Goal: Information Seeking & Learning: Check status

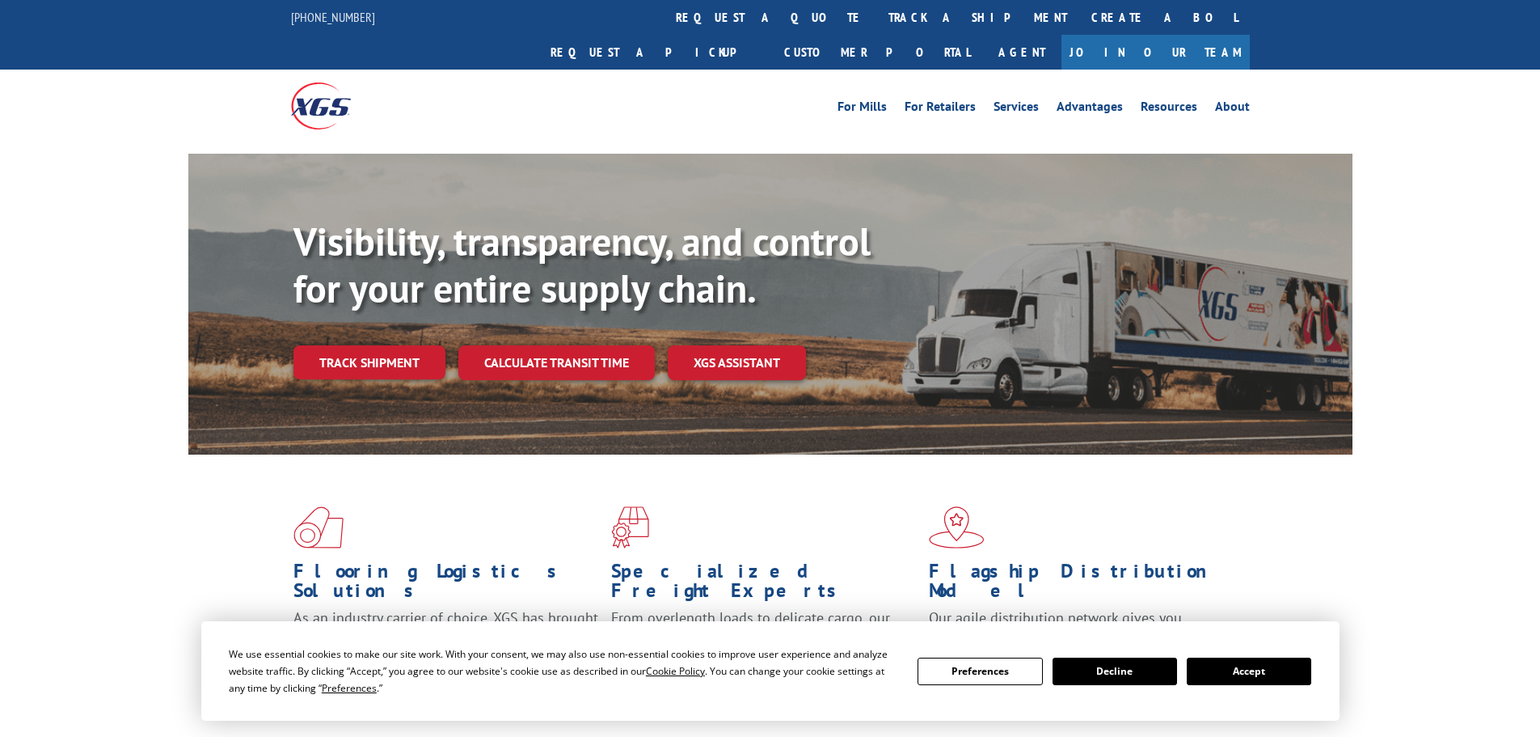
drag, startPoint x: 729, startPoint y: 16, endPoint x: 742, endPoint y: 28, distance: 18.3
click at [877, 16] on link "track a shipment" at bounding box center [978, 17] width 203 height 35
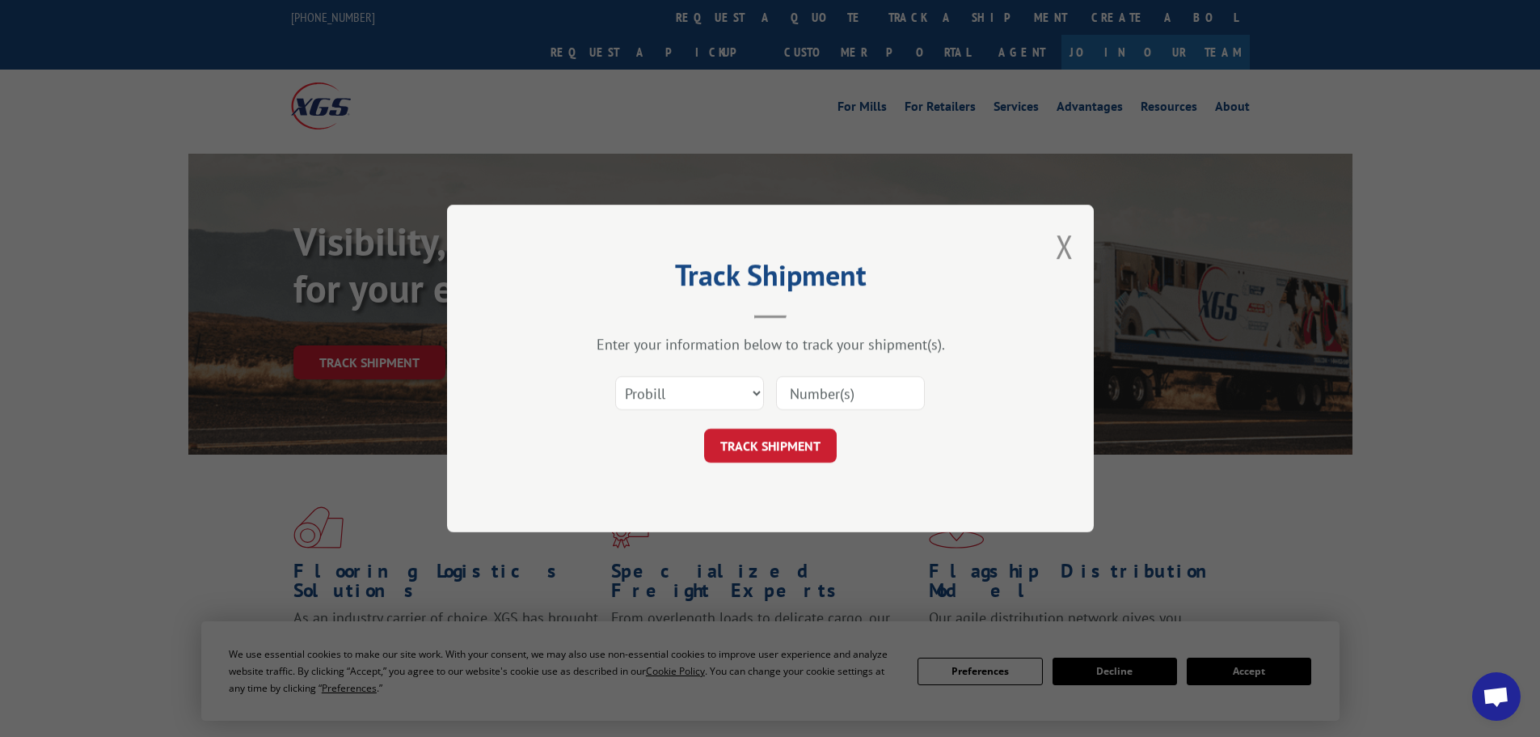
click at [805, 392] on input at bounding box center [850, 393] width 149 height 34
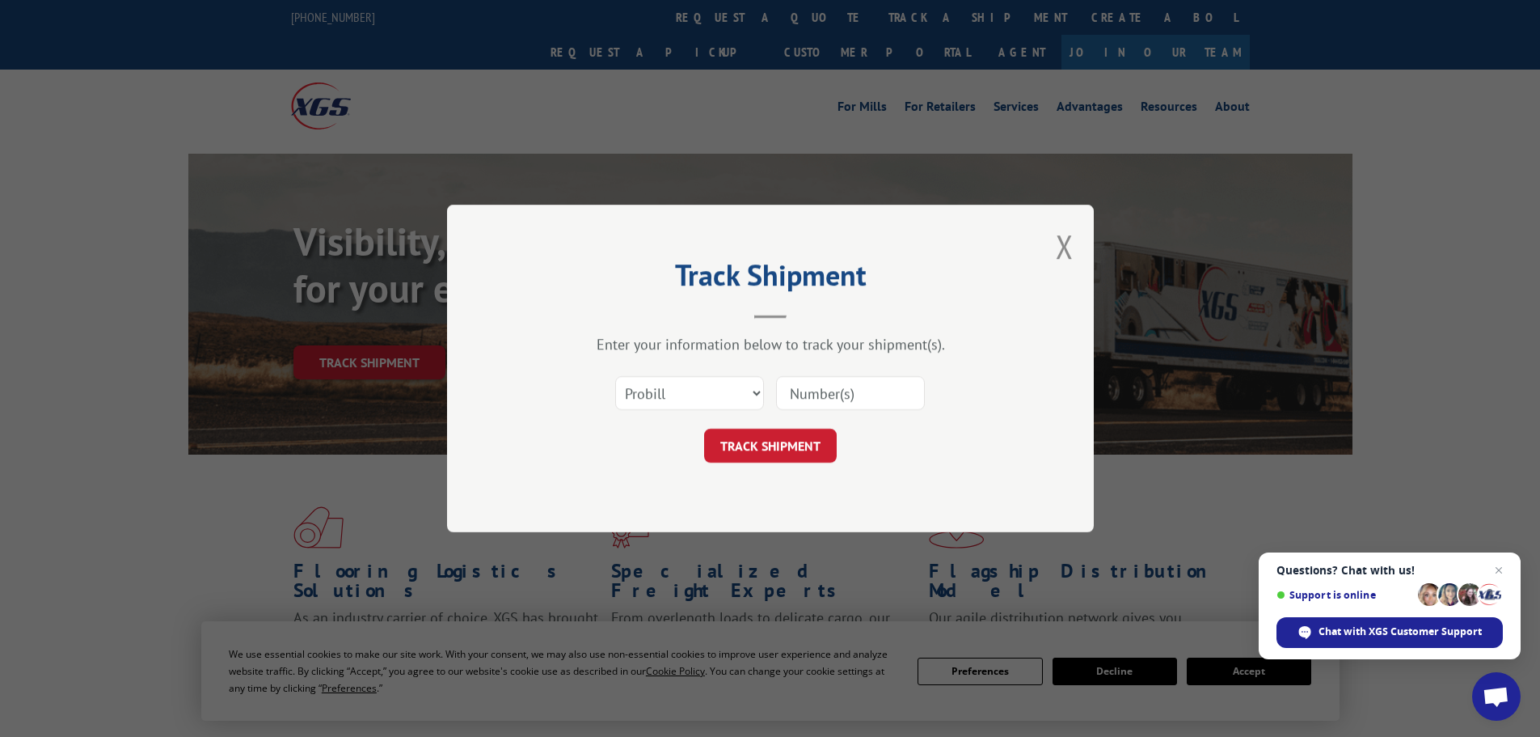
paste input "17688259"
type input "17688259"
click at [790, 439] on button "TRACK SHIPMENT" at bounding box center [770, 446] width 133 height 34
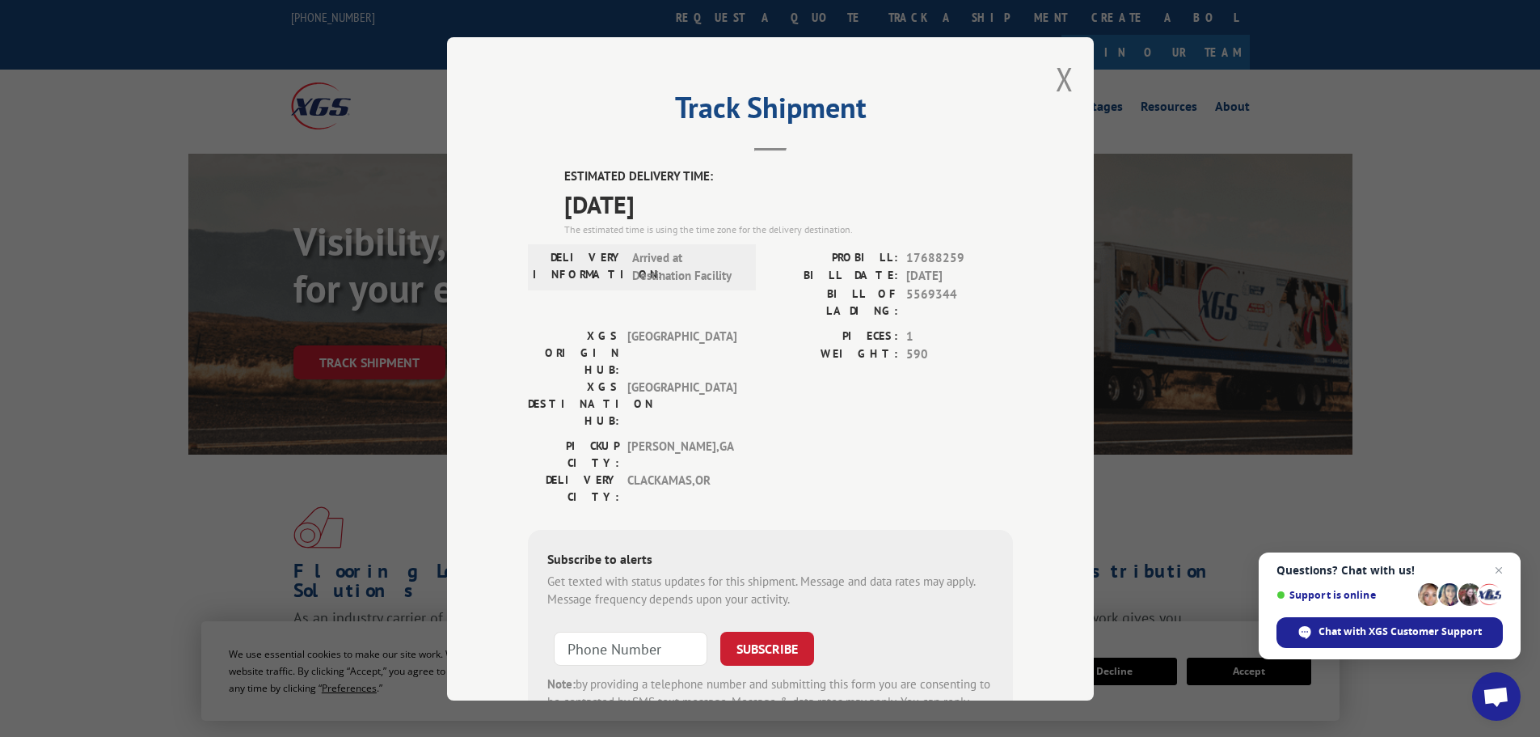
drag, startPoint x: 628, startPoint y: 210, endPoint x: 556, endPoint y: 183, distance: 77.0
click at [556, 183] on div "ESTIMATED DELIVERY TIME: [DATE] The estimated time is using the time zone for t…" at bounding box center [770, 457] width 485 height 581
copy div "ESTIMATED DELIVERY TIME: [DATE]"
click at [929, 260] on span "17688259" at bounding box center [960, 257] width 107 height 19
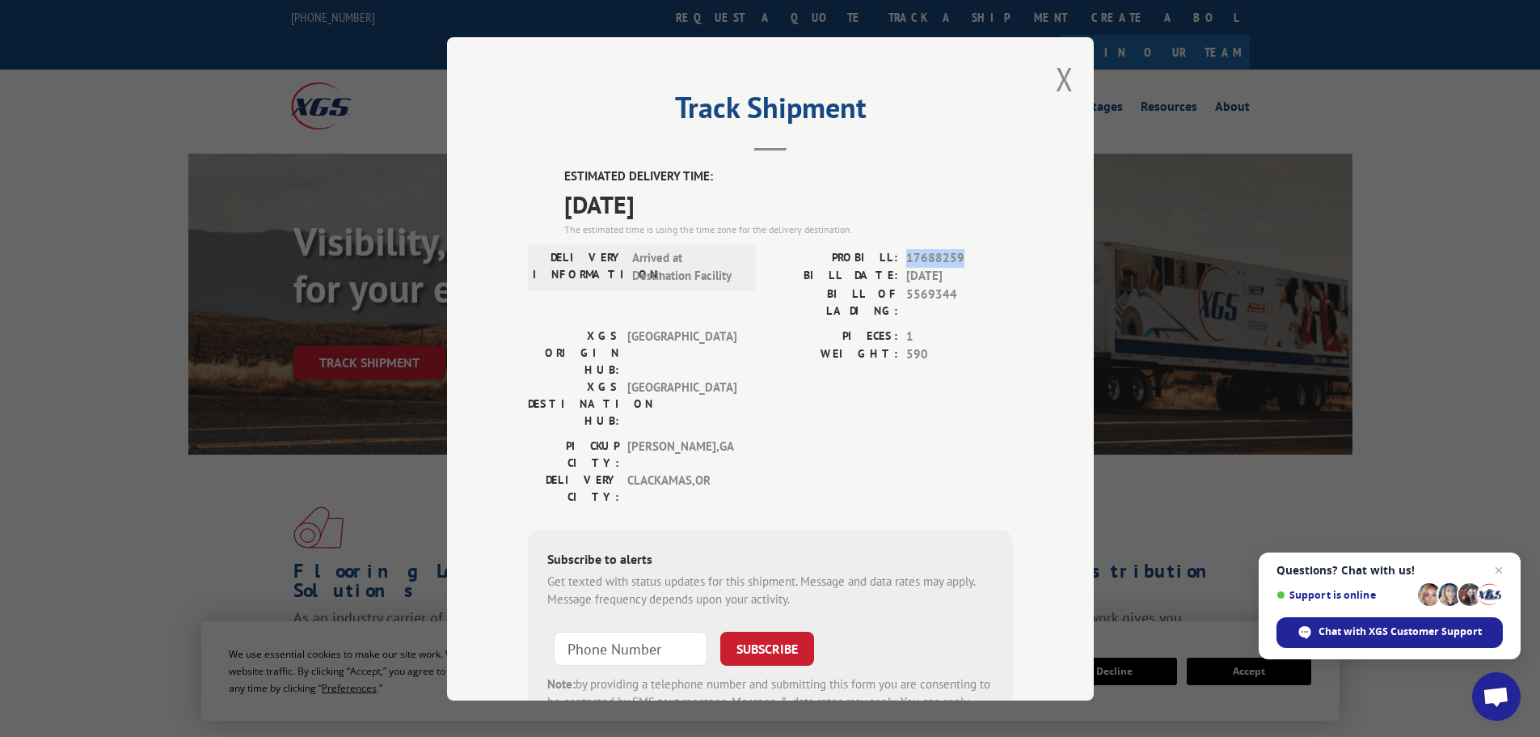
copy span "17688259"
drag, startPoint x: 631, startPoint y: 258, endPoint x: 673, endPoint y: 272, distance: 44.2
click at [673, 272] on span "Arrived at Destination Facility" at bounding box center [686, 266] width 109 height 36
click at [643, 266] on span "Arrived at Destination Facility" at bounding box center [686, 266] width 109 height 36
drag, startPoint x: 626, startPoint y: 260, endPoint x: 714, endPoint y: 284, distance: 91.2
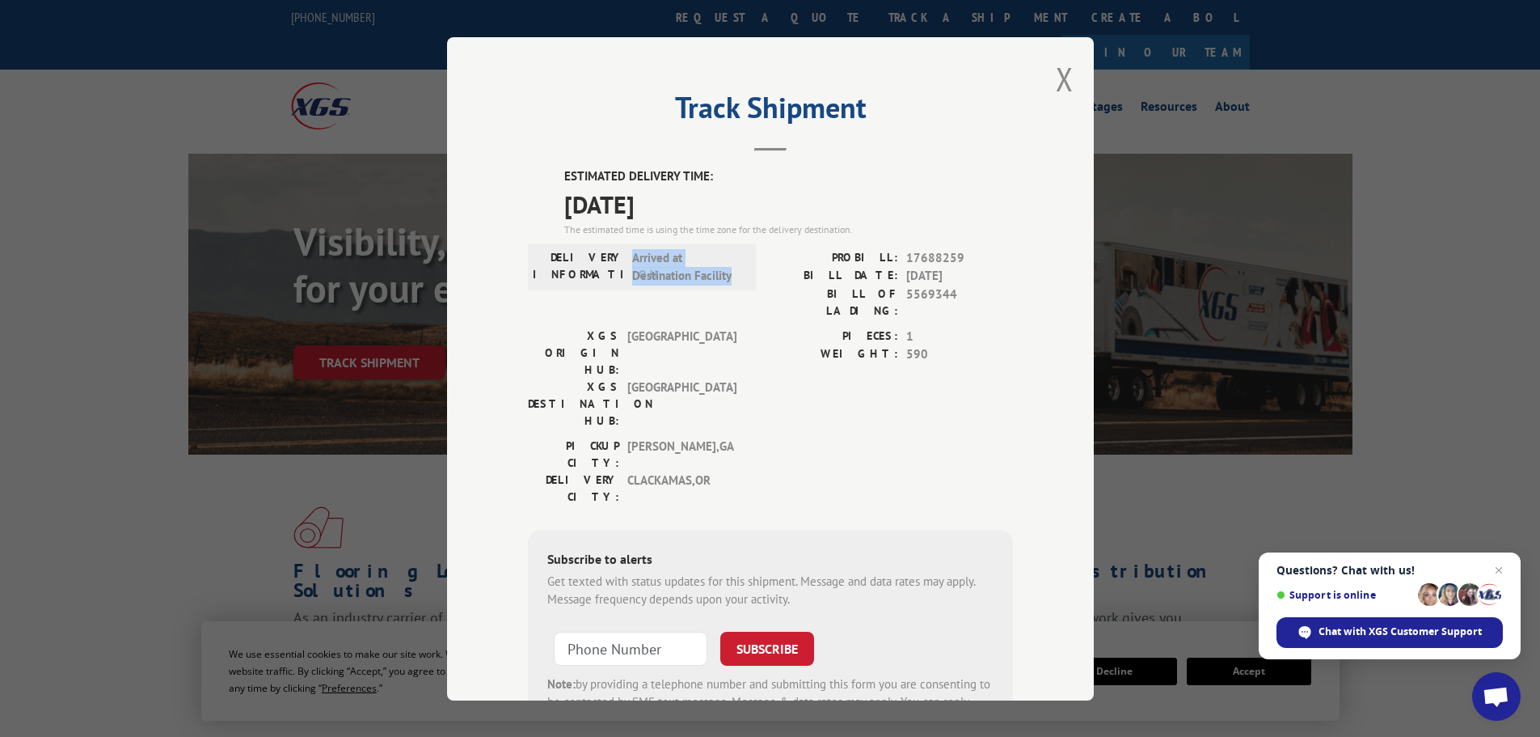
click at [738, 278] on div "DELIVERY INFORMATION: Arrived at Destination Facility" at bounding box center [642, 266] width 218 height 36
copy span "Arrived at Destination Facility"
click at [1059, 78] on button "Close modal" at bounding box center [1065, 78] width 18 height 43
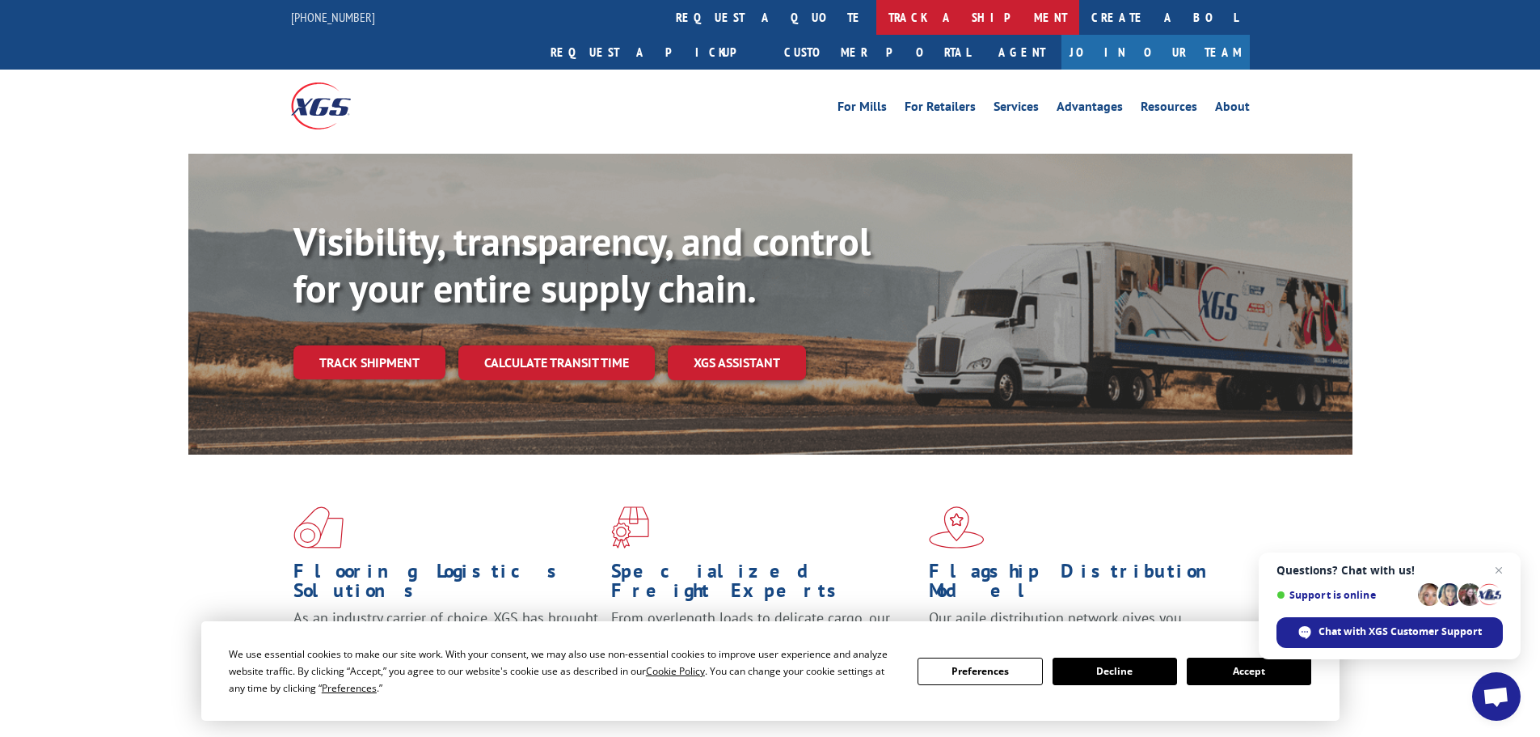
click at [877, 18] on link "track a shipment" at bounding box center [978, 17] width 203 height 35
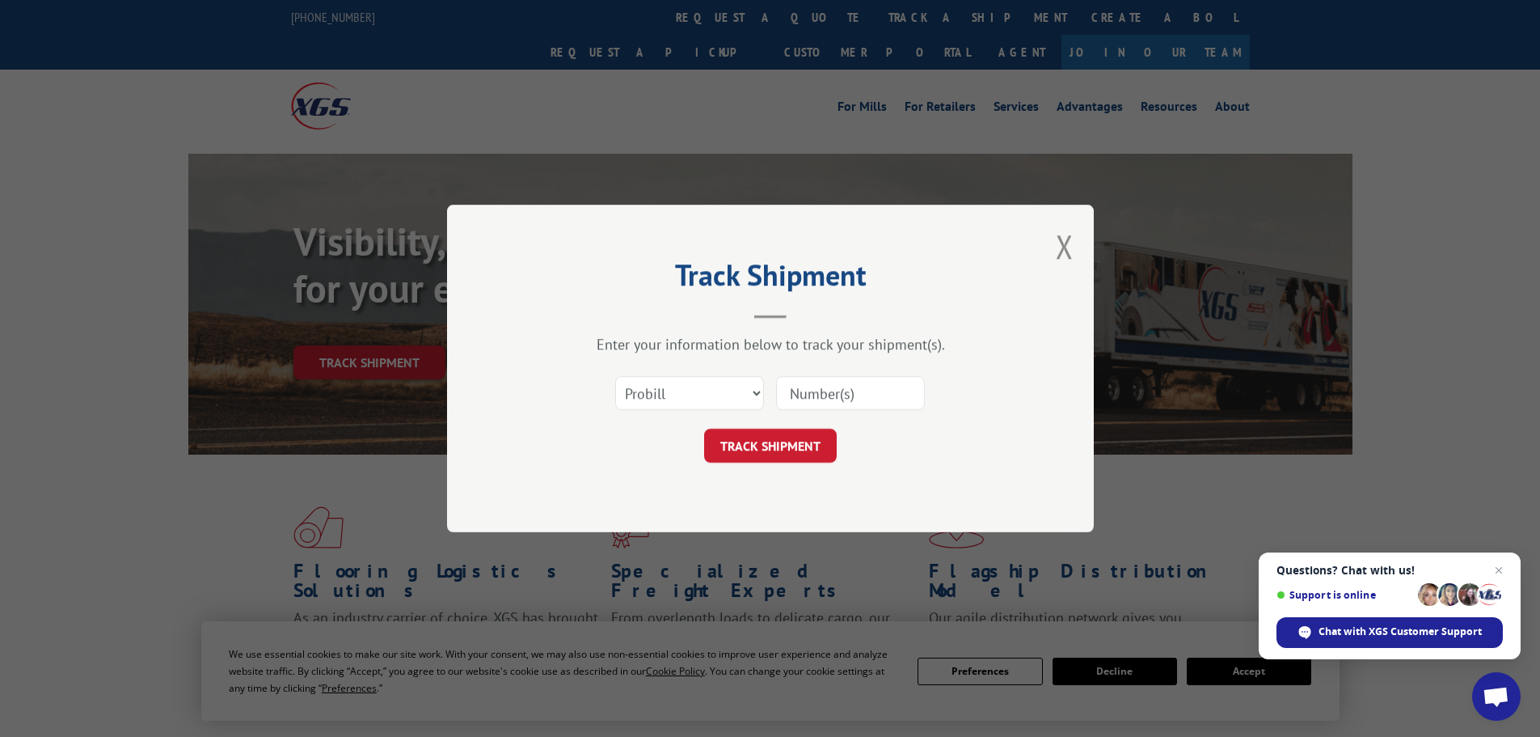
click at [819, 387] on input at bounding box center [850, 393] width 149 height 34
paste input "17480262"
type input "17480262"
click at [795, 443] on button "TRACK SHIPMENT" at bounding box center [770, 446] width 133 height 34
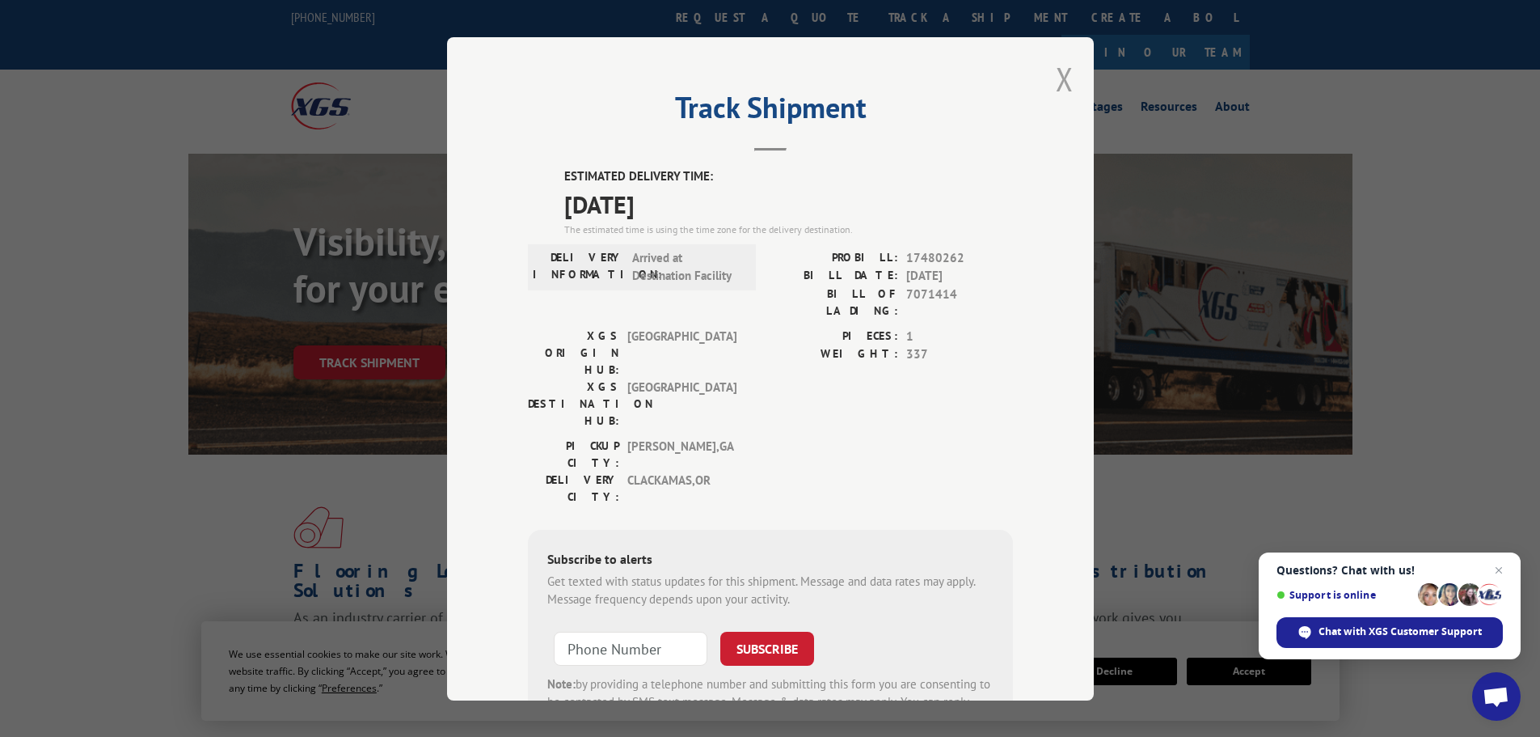
click at [1058, 84] on button "Close modal" at bounding box center [1065, 78] width 18 height 43
